Goal: Transaction & Acquisition: Book appointment/travel/reservation

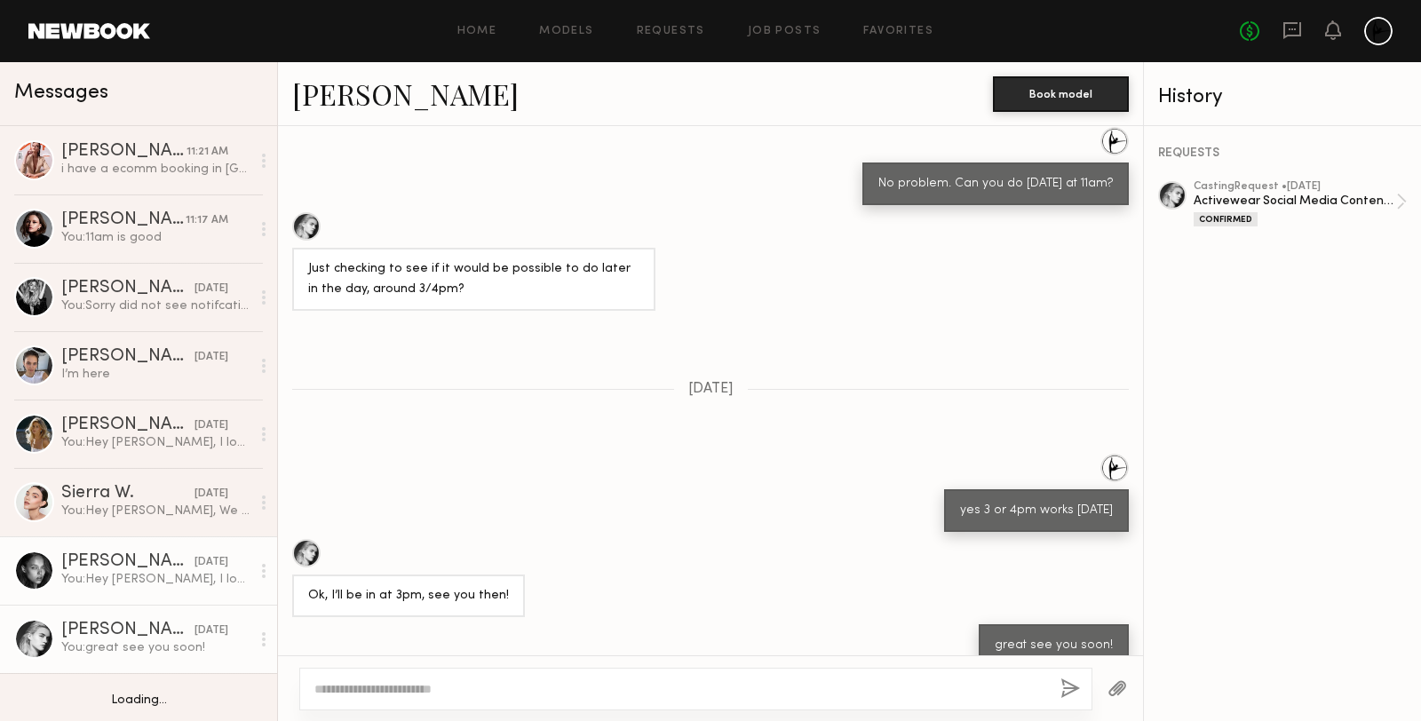
scroll to position [130, 0]
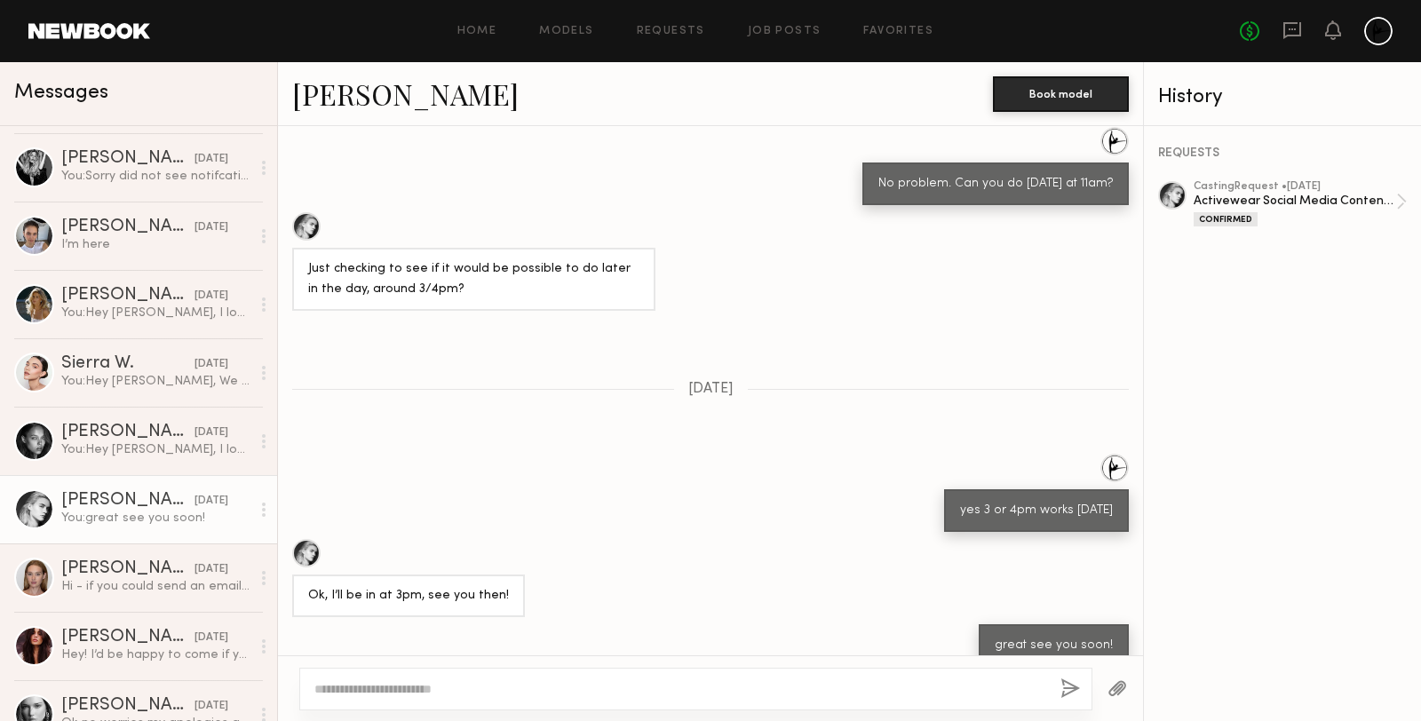
click at [99, 505] on div "Claire V." at bounding box center [127, 501] width 133 height 18
click at [81, 35] on link at bounding box center [89, 31] width 122 height 16
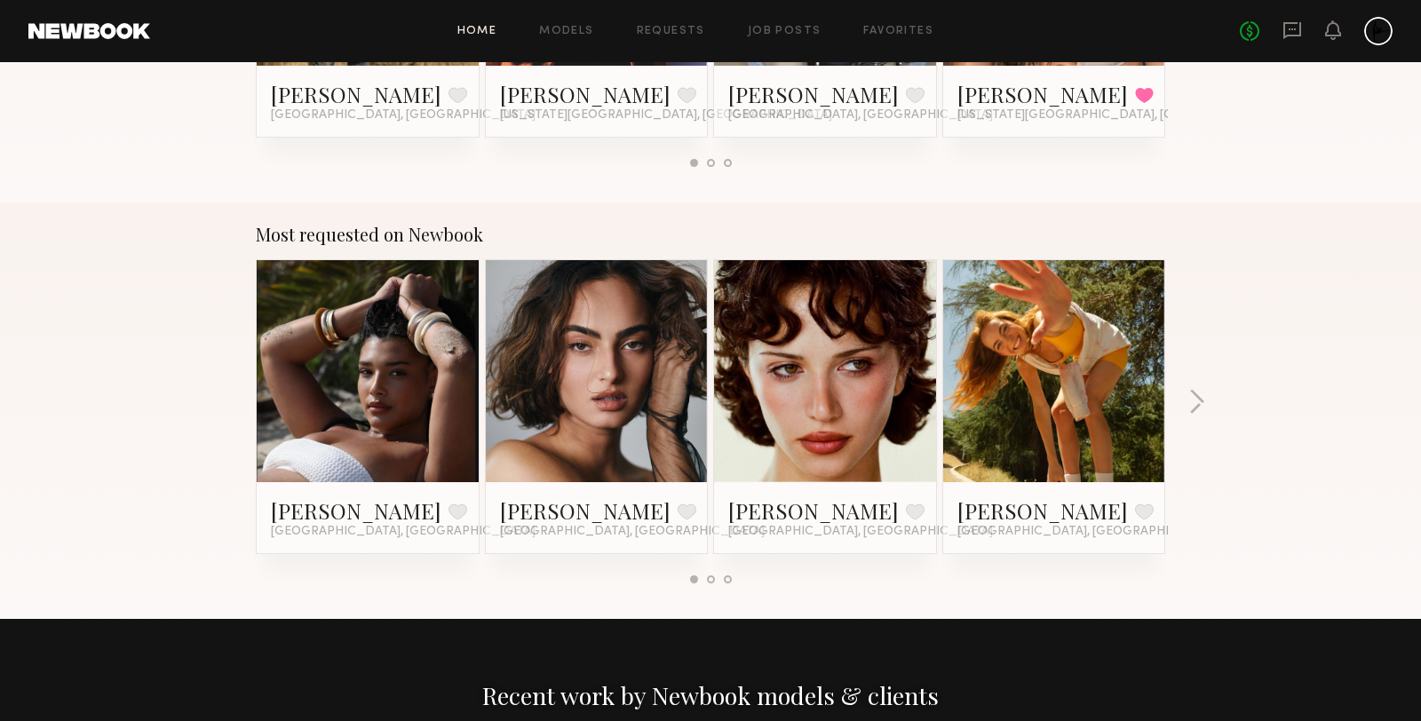
scroll to position [1418, 0]
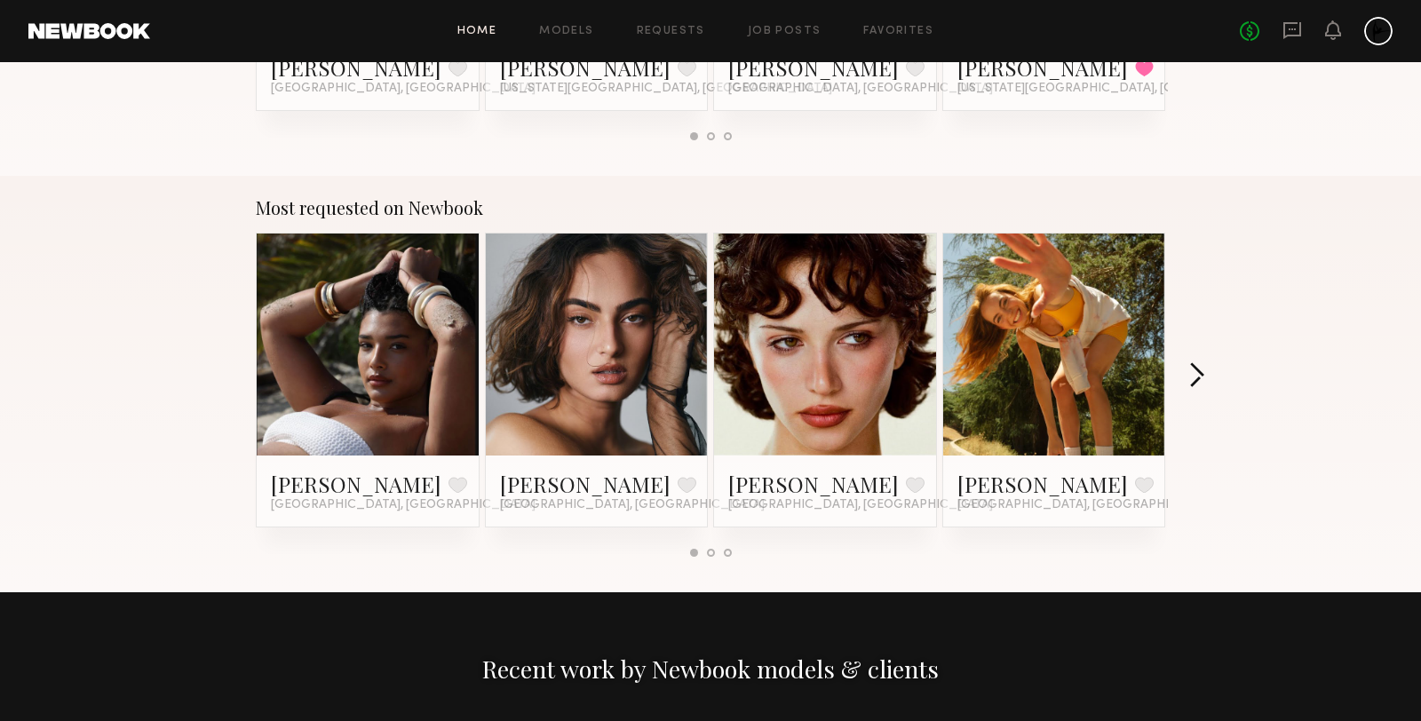
click at [1204, 377] on button "button" at bounding box center [1196, 376] width 17 height 29
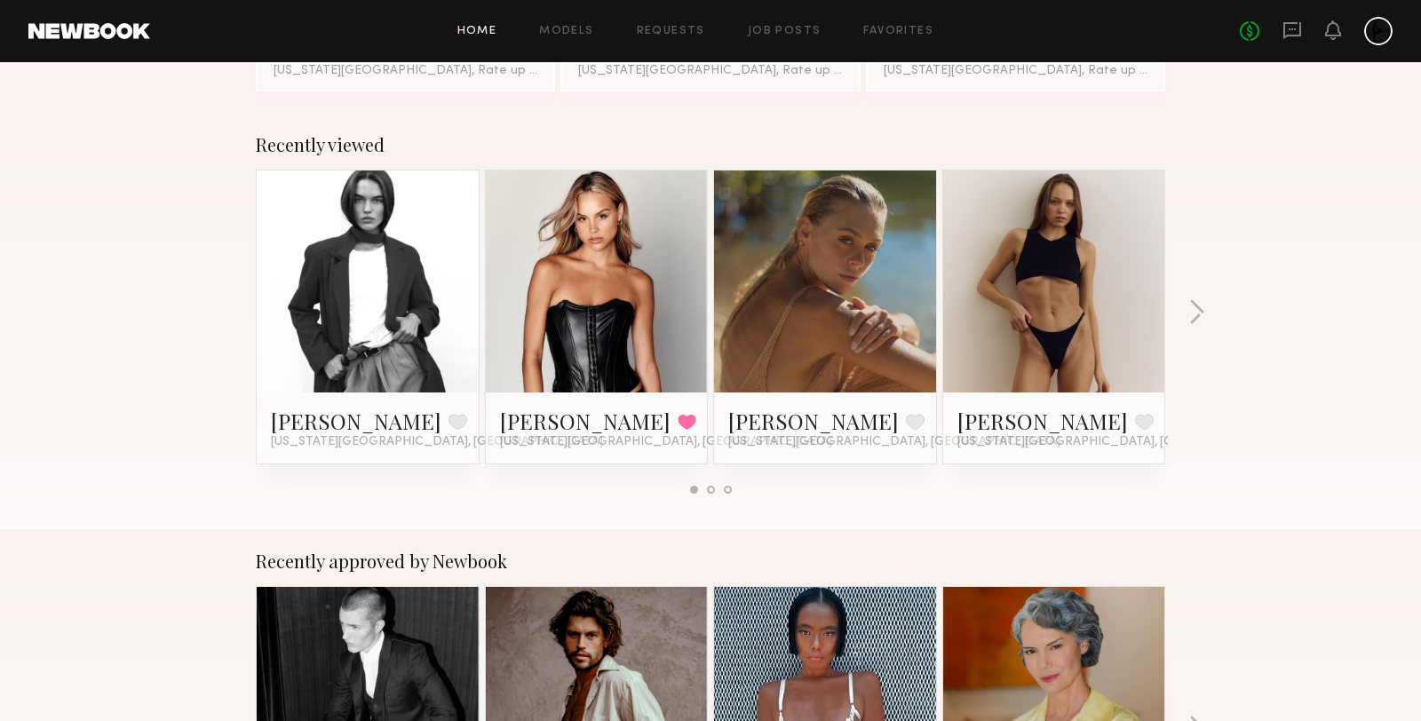
scroll to position [0, 0]
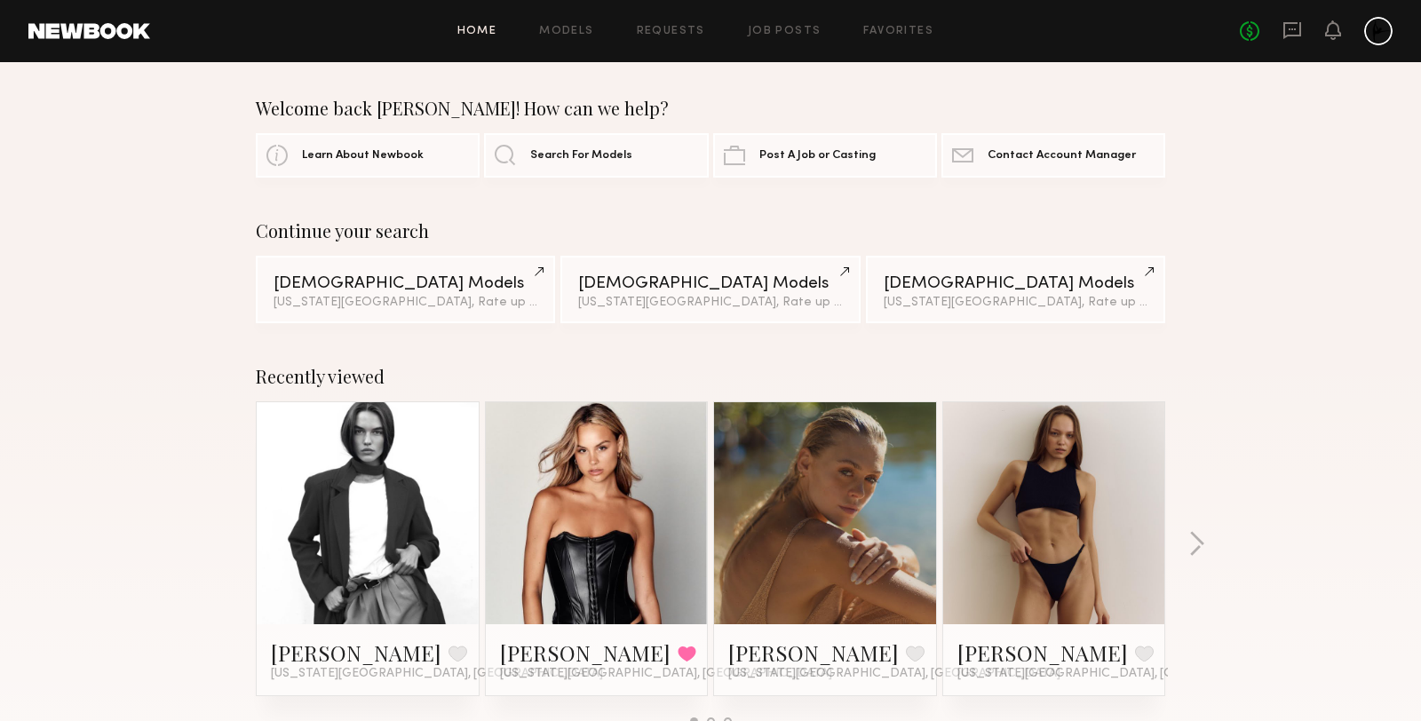
click at [354, 586] on link at bounding box center [368, 513] width 108 height 222
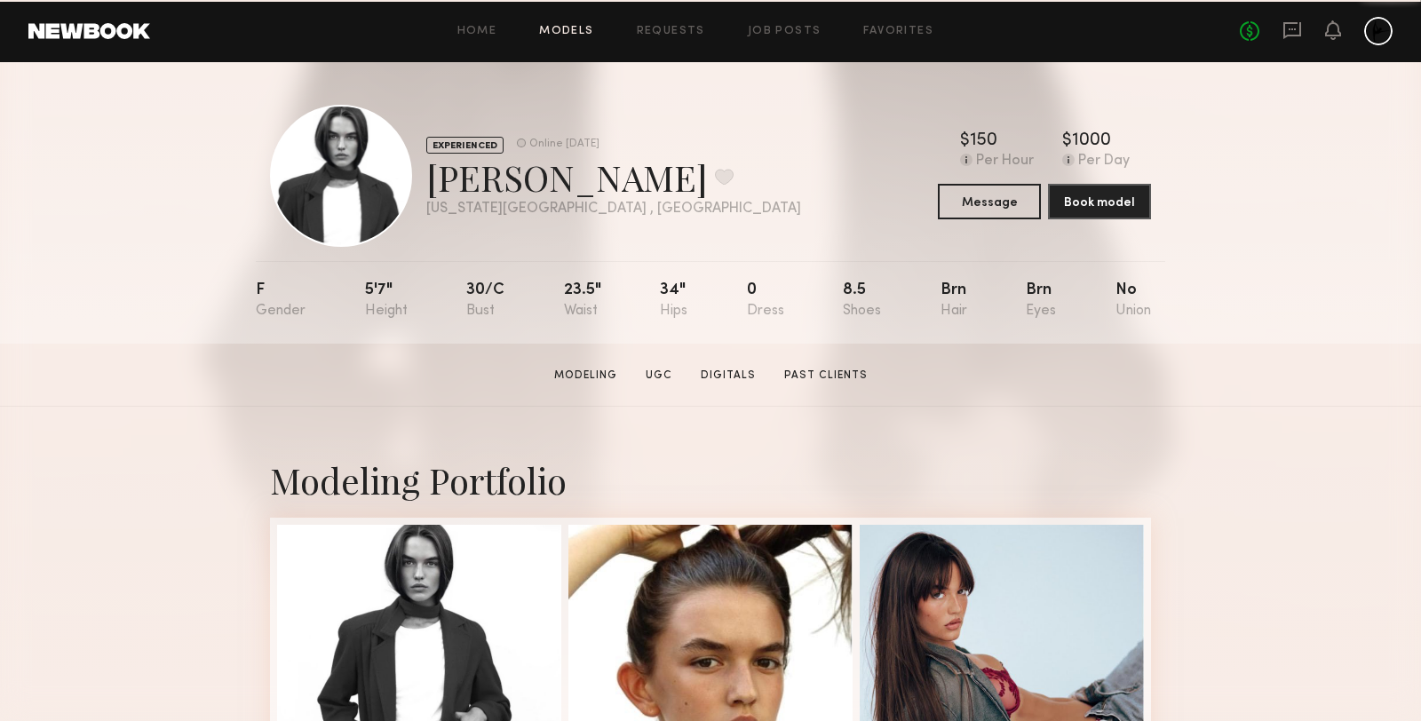
click at [557, 29] on link "Models" at bounding box center [566, 32] width 54 height 12
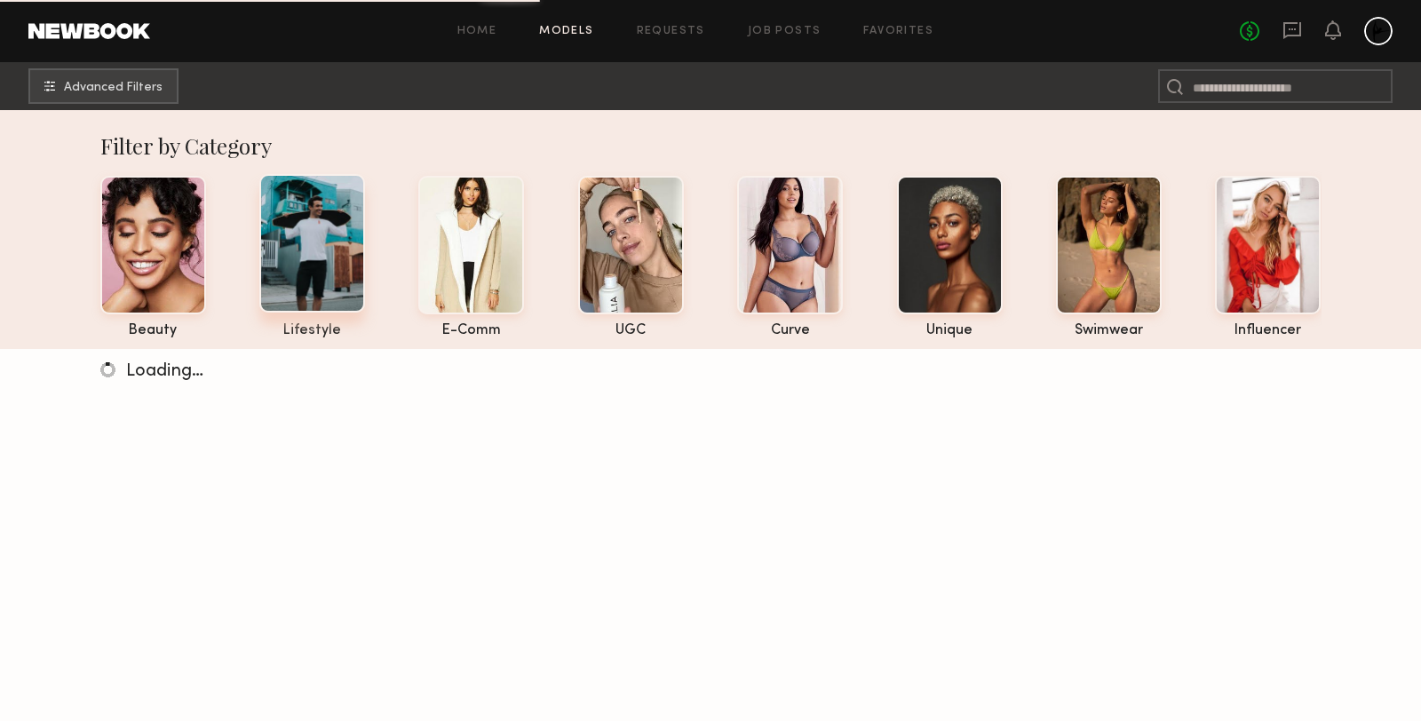
click at [350, 242] on div at bounding box center [312, 243] width 106 height 139
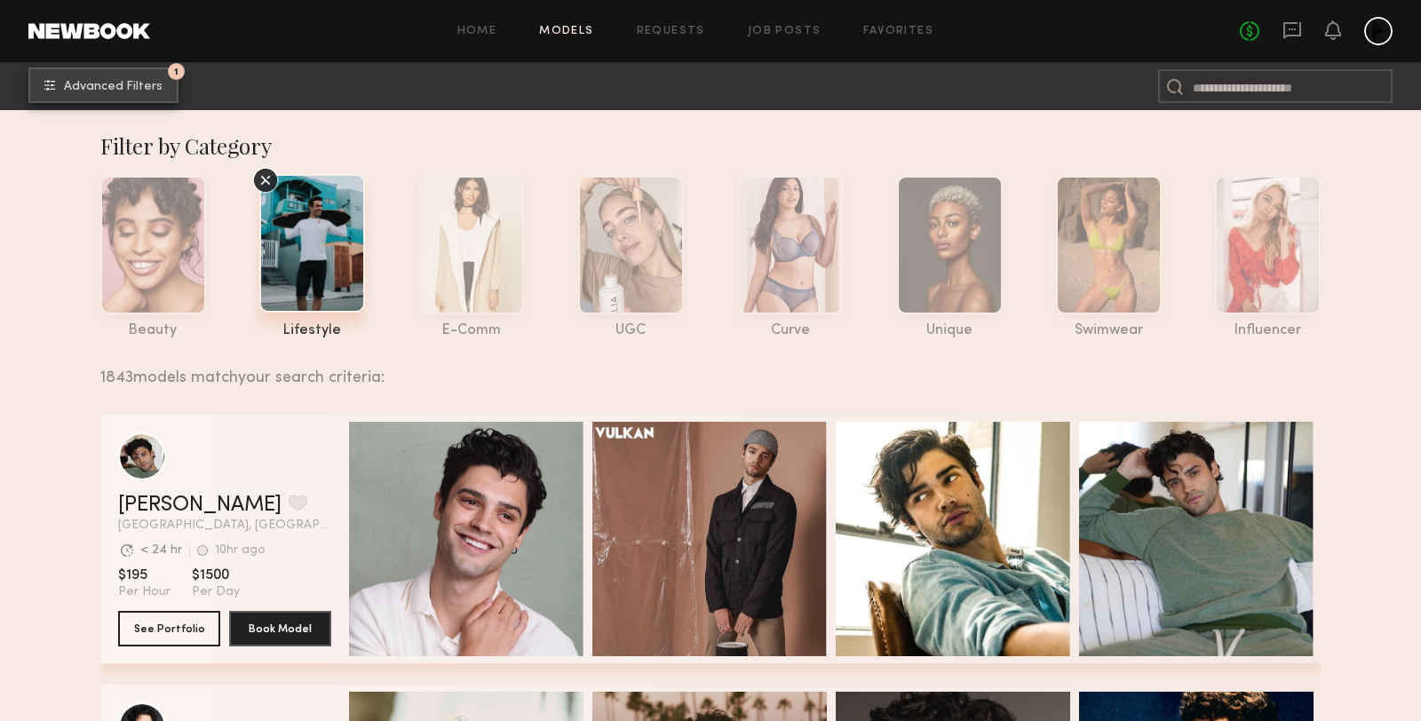
click at [75, 86] on span "Advanced Filters" at bounding box center [113, 87] width 99 height 12
